Goal: Task Accomplishment & Management: Manage account settings

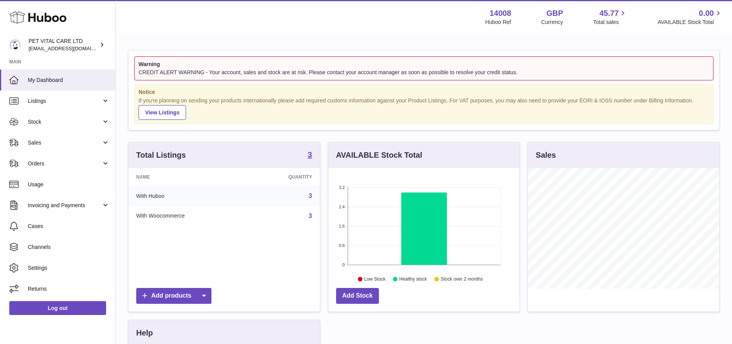
scroll to position [120, 191]
click at [57, 140] on span "Sales" at bounding box center [65, 142] width 74 height 7
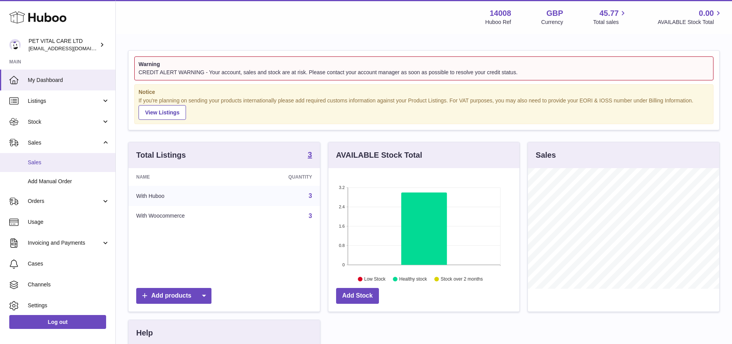
click at [51, 158] on link "Sales" at bounding box center [57, 162] width 115 height 19
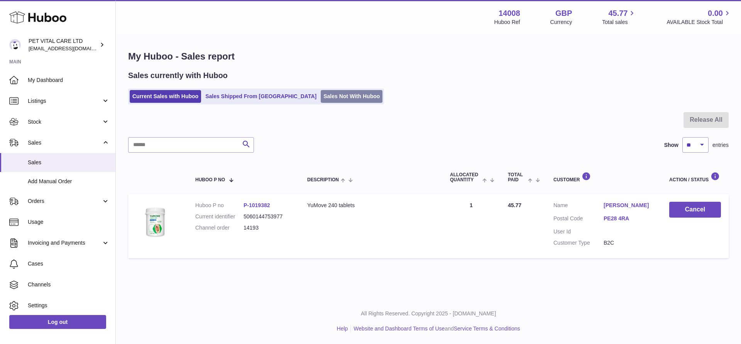
click at [321, 99] on link "Sales Not With Huboo" at bounding box center [352, 96] width 62 height 13
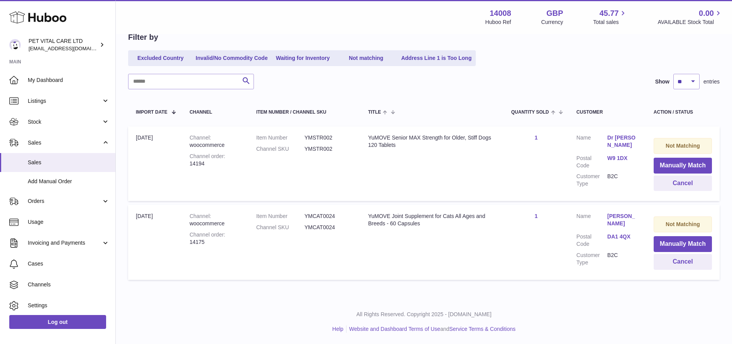
scroll to position [80, 0]
click at [685, 265] on button "Cancel" at bounding box center [683, 261] width 58 height 16
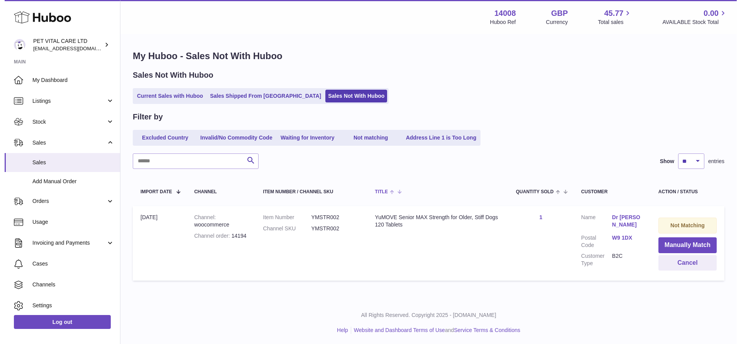
scroll to position [0, 0]
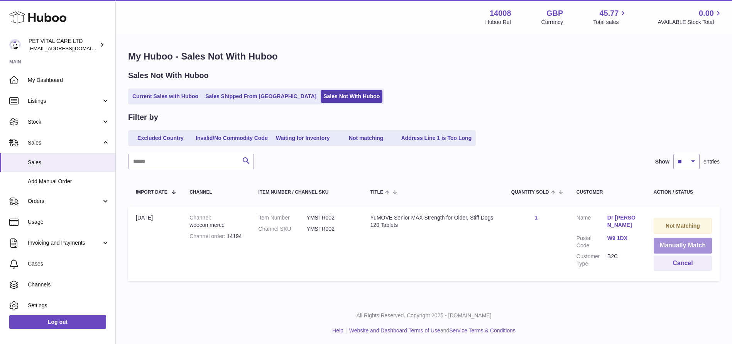
click at [664, 241] on button "Manually Match" at bounding box center [683, 245] width 58 height 16
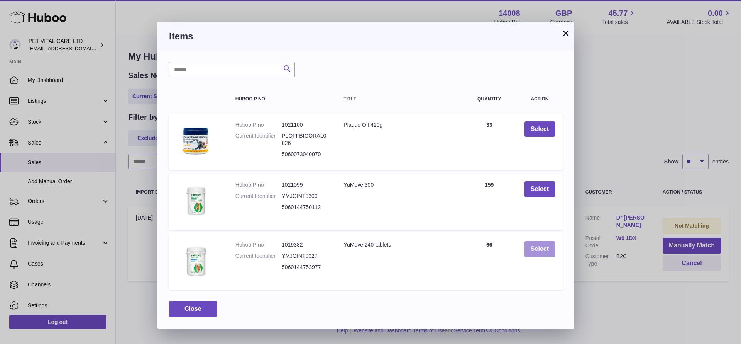
click at [552, 246] on button "Select" at bounding box center [540, 249] width 30 height 16
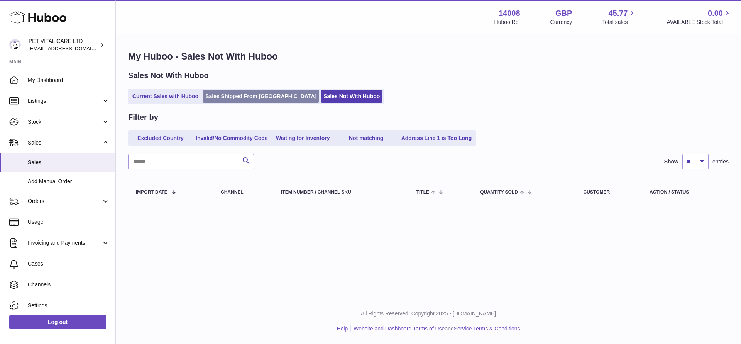
click at [230, 97] on link "Sales Shipped From Huboo" at bounding box center [261, 96] width 117 height 13
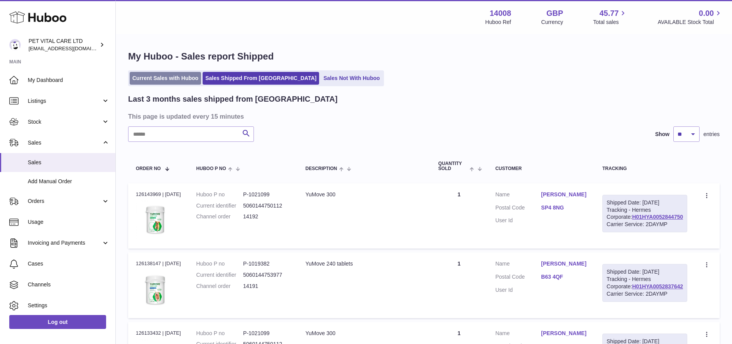
click at [158, 78] on link "Current Sales with Huboo" at bounding box center [165, 78] width 71 height 13
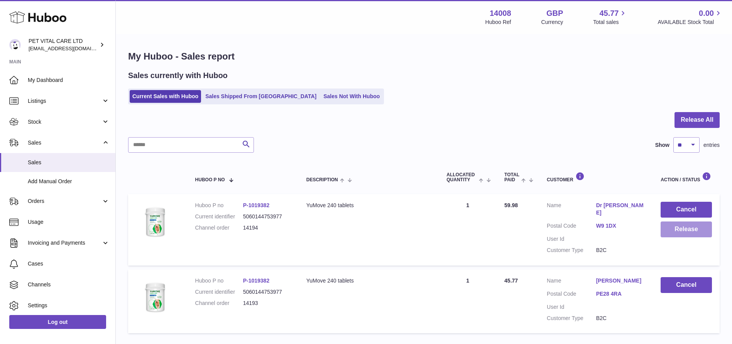
click at [689, 228] on button "Release" at bounding box center [686, 229] width 51 height 16
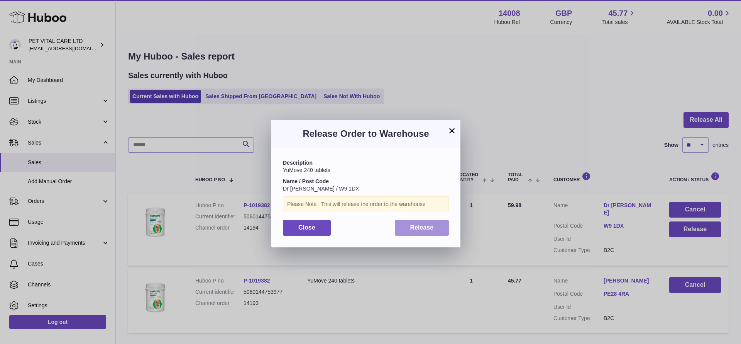
click at [401, 231] on button "Release" at bounding box center [422, 228] width 54 height 16
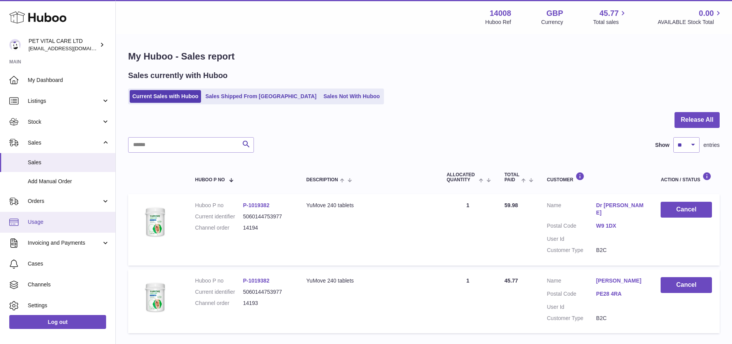
click at [46, 228] on link "Usage" at bounding box center [57, 222] width 115 height 21
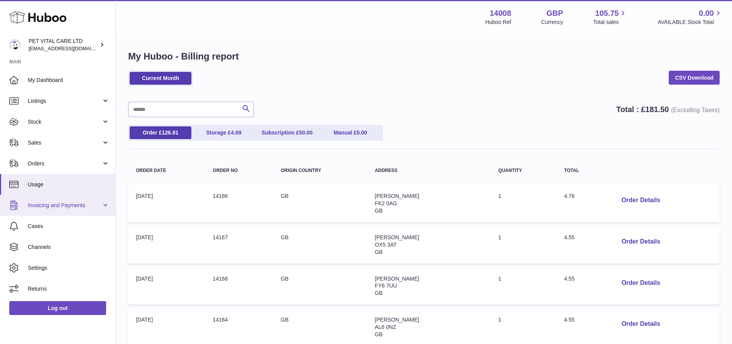
click at [104, 203] on link "Invoicing and Payments" at bounding box center [57, 205] width 115 height 21
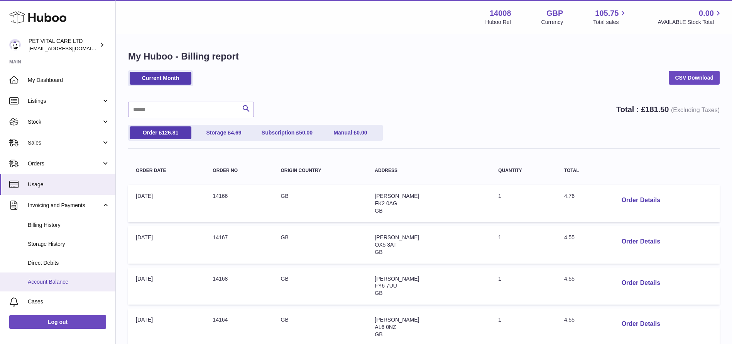
click at [65, 287] on link "Account Balance" at bounding box center [57, 281] width 115 height 19
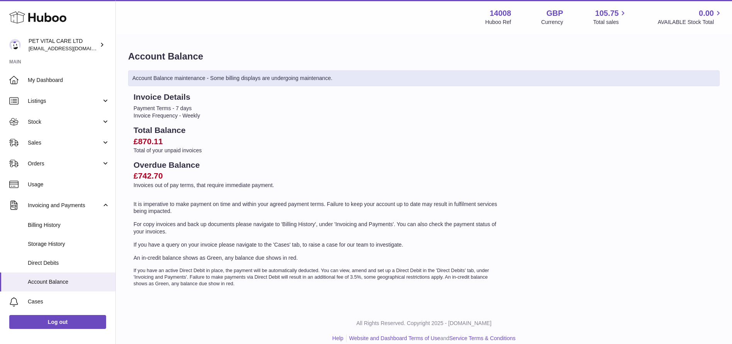
click at [34, 22] on icon at bounding box center [37, 17] width 57 height 15
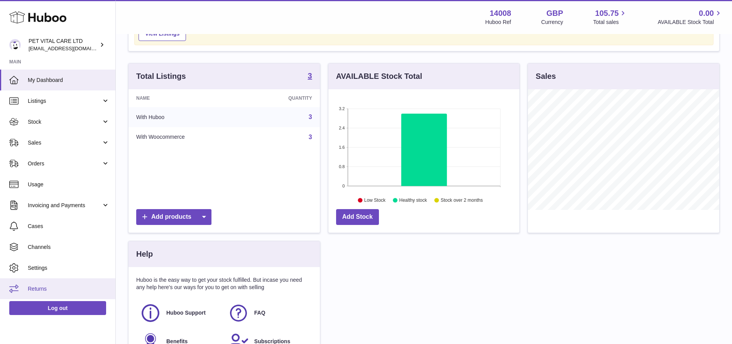
scroll to position [116, 0]
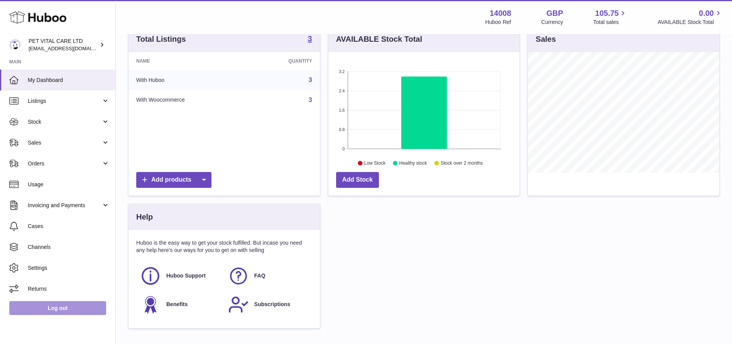
click at [53, 308] on link "Log out" at bounding box center [57, 308] width 97 height 14
